Goal: Transaction & Acquisition: Purchase product/service

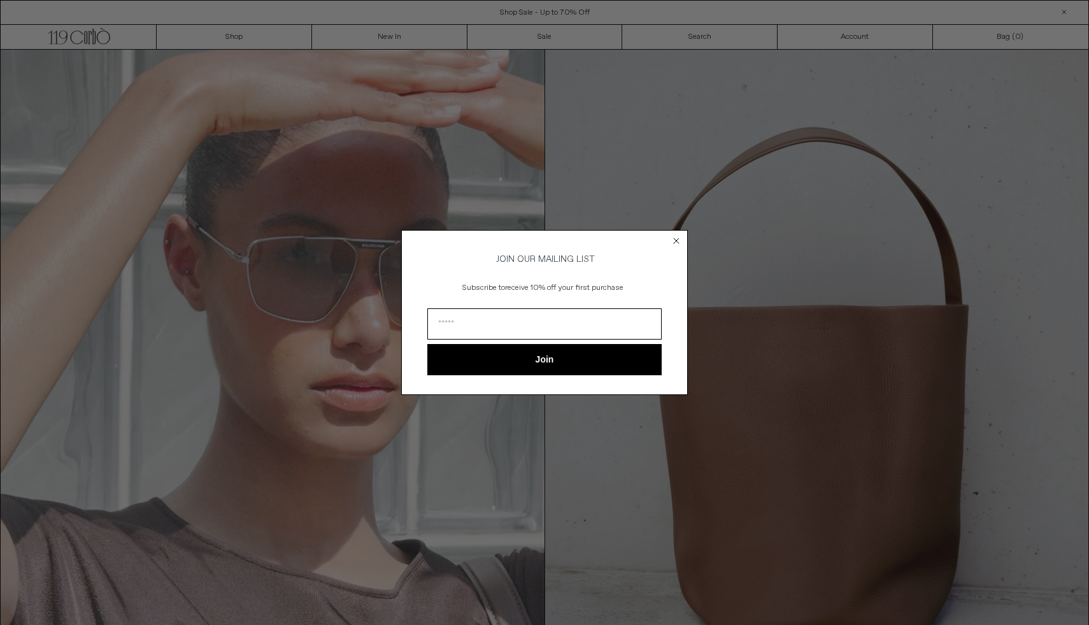
click at [675, 241] on circle "Close dialog" at bounding box center [676, 241] width 12 height 12
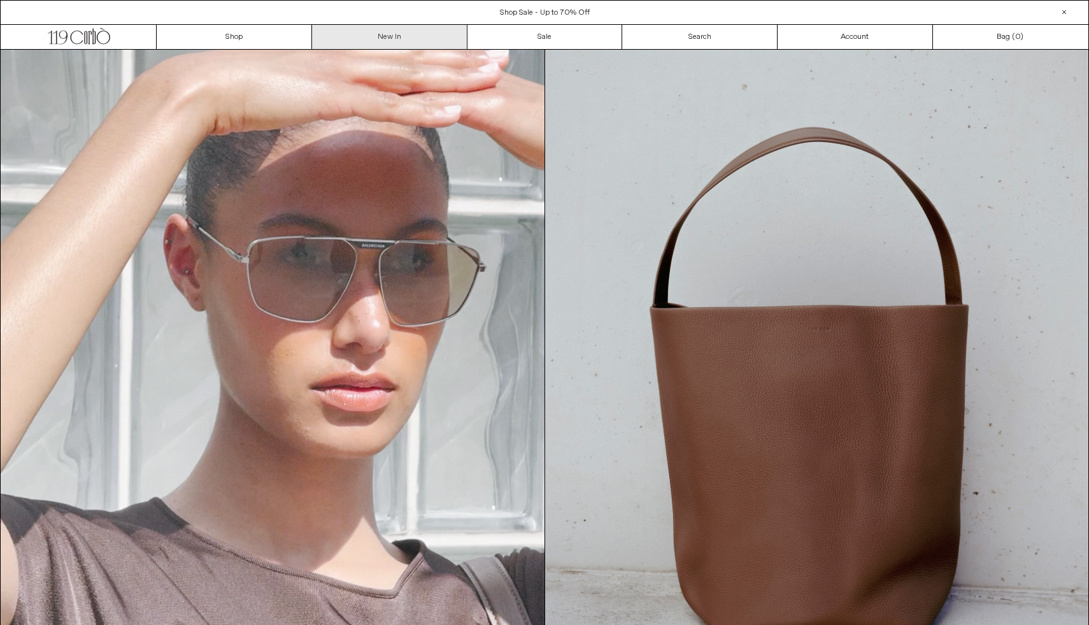
click at [398, 34] on link "New In" at bounding box center [389, 37] width 155 height 24
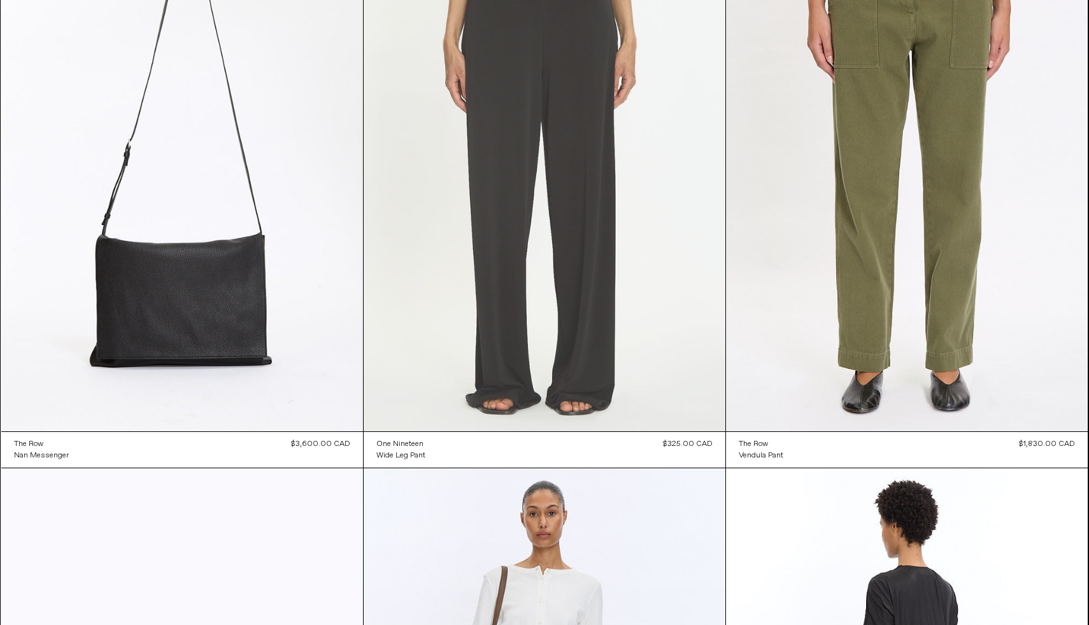
scroll to position [3017, 0]
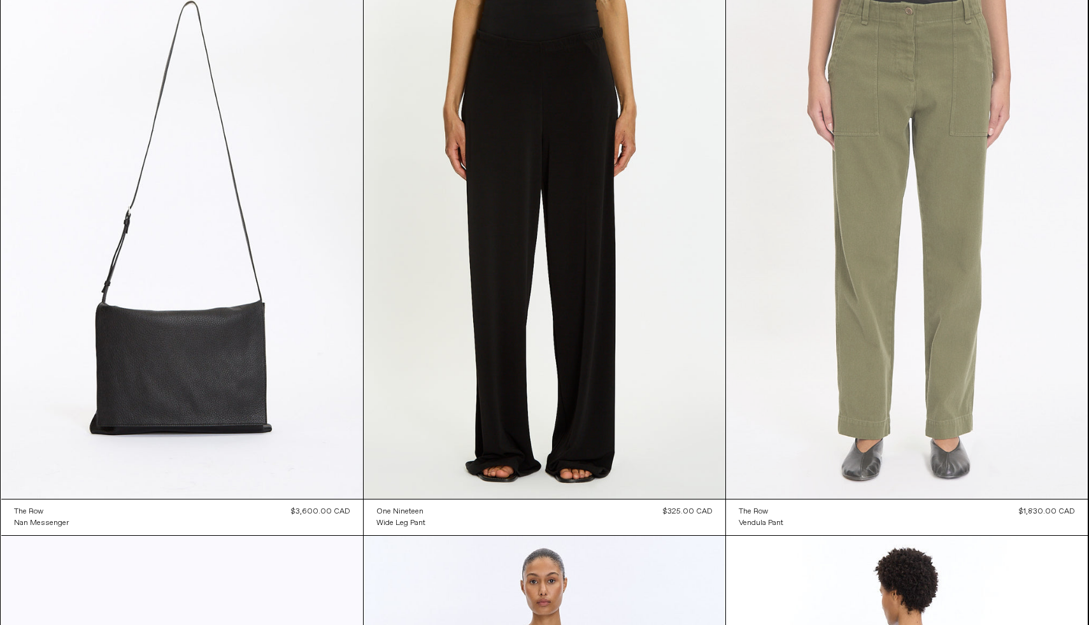
click at [902, 206] on at bounding box center [907, 226] width 362 height 542
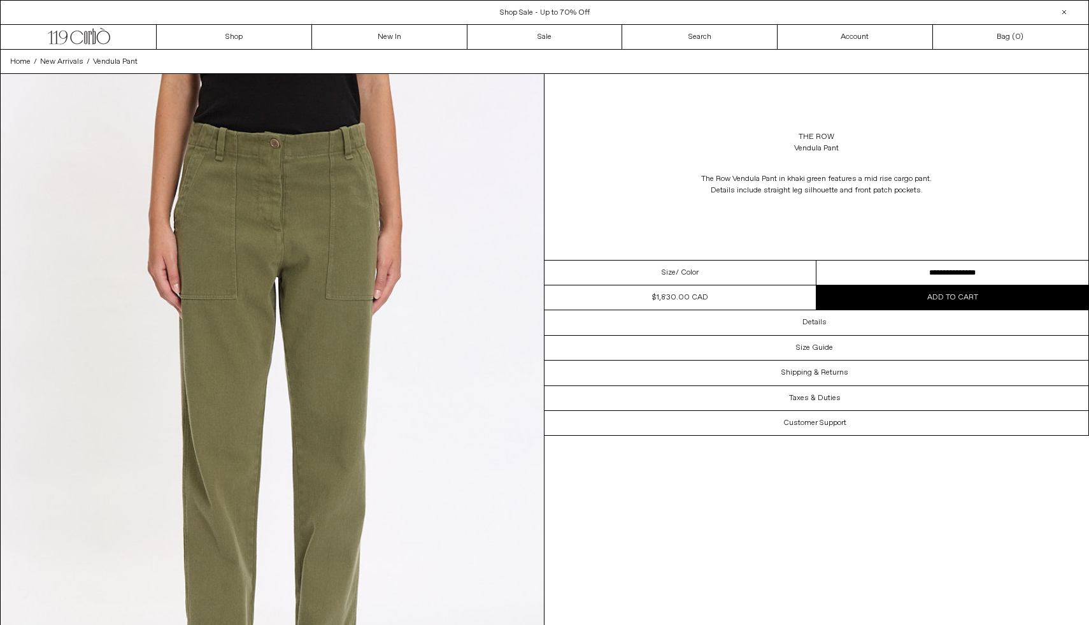
click at [884, 268] on select "**********" at bounding box center [952, 272] width 272 height 25
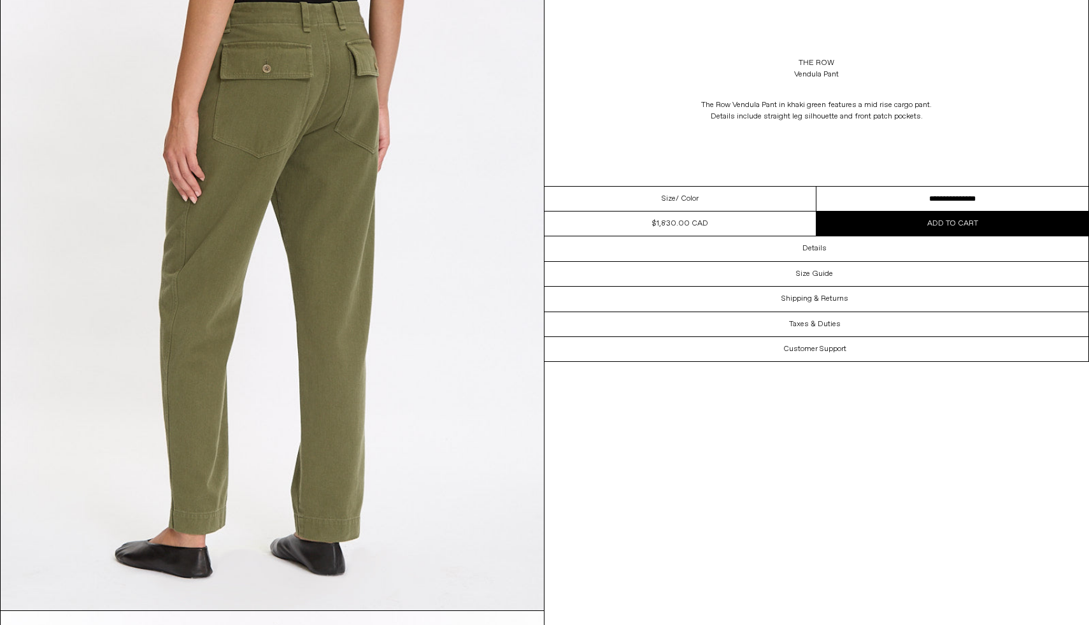
scroll to position [1591, 0]
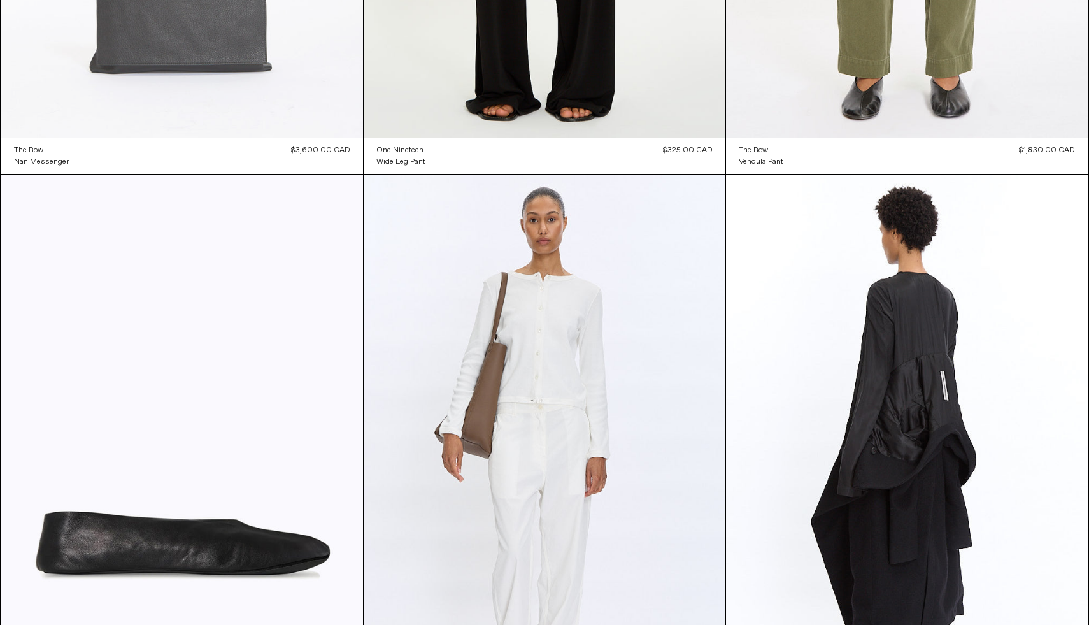
scroll to position [3575, 0]
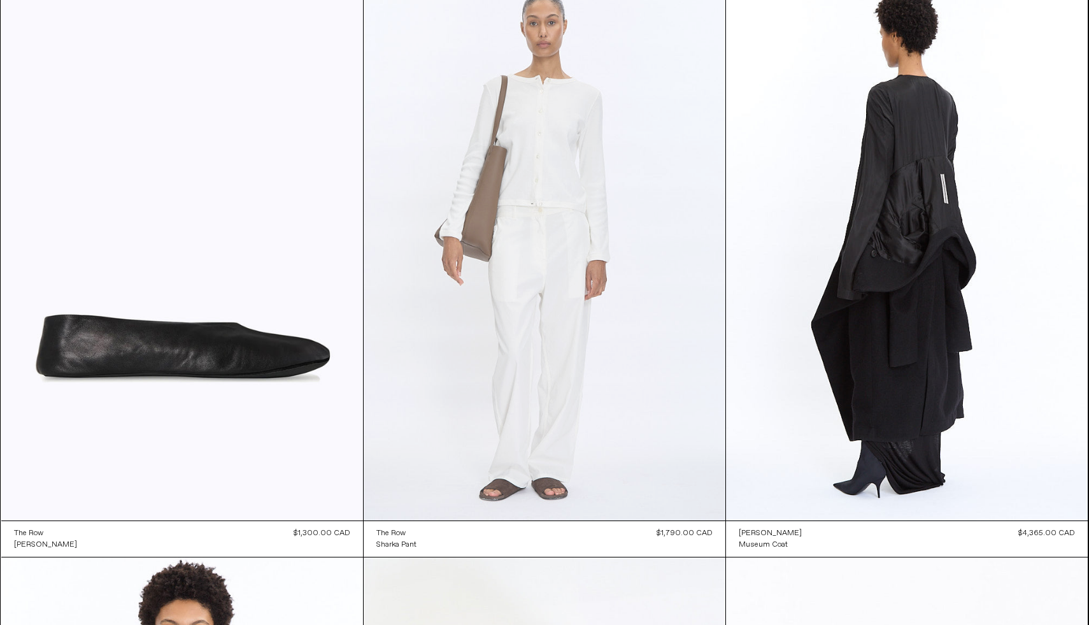
click at [532, 326] on at bounding box center [544, 249] width 362 height 542
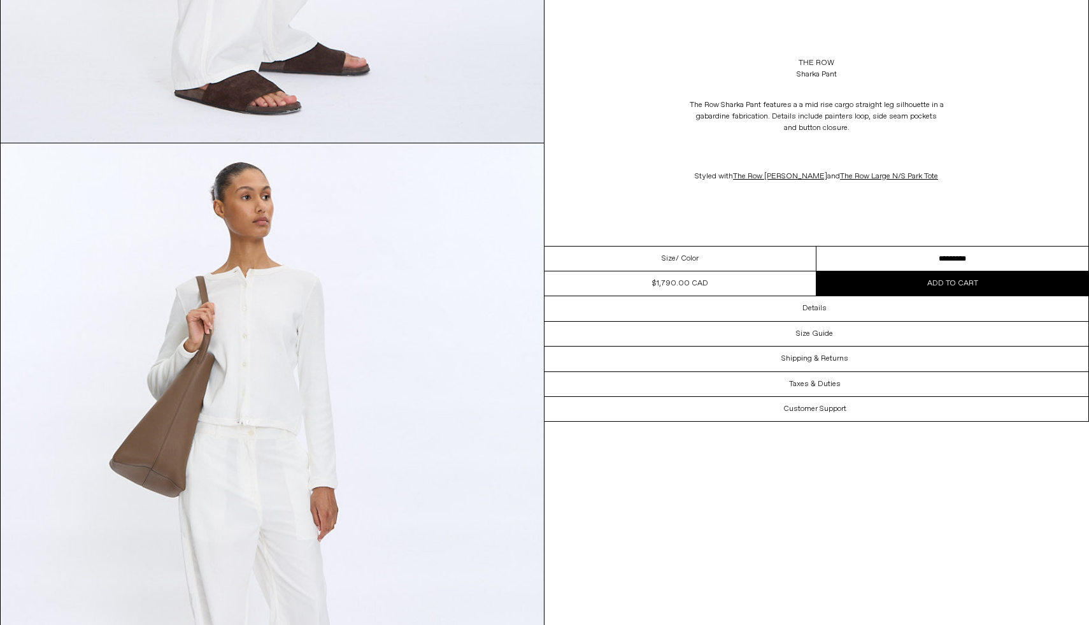
scroll to position [3602, 0]
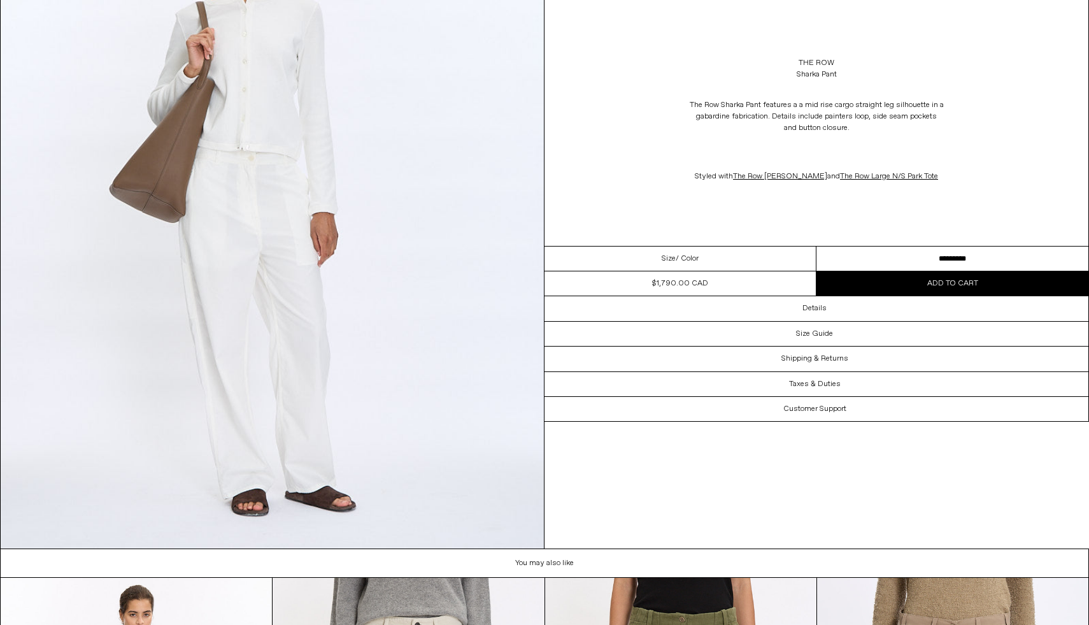
click at [886, 257] on select "**********" at bounding box center [952, 258] width 272 height 25
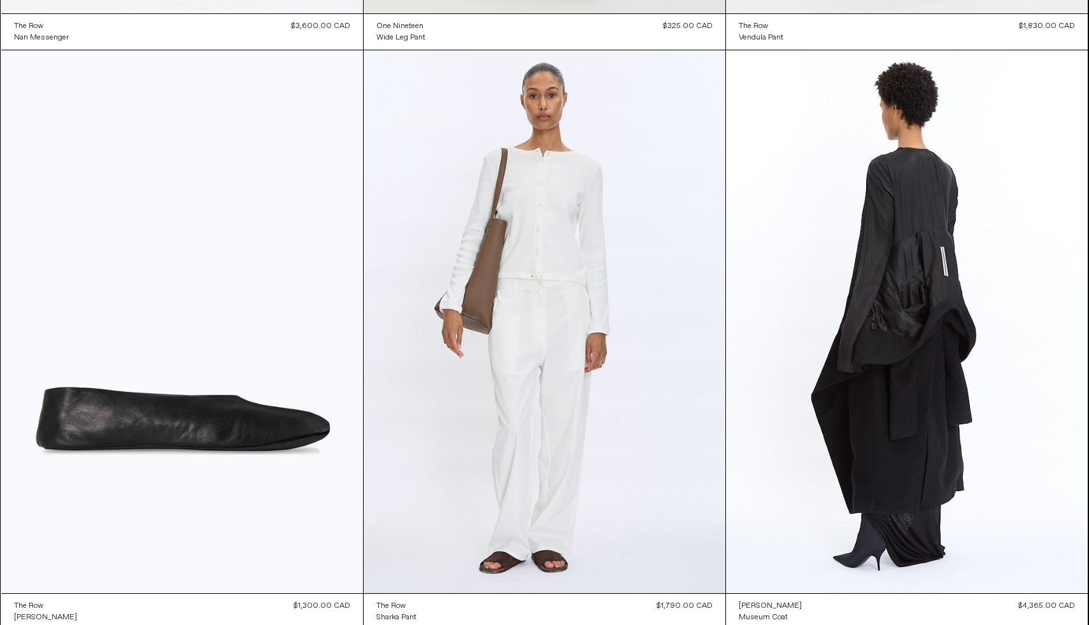
scroll to position [3624, 0]
